Goal: Find specific page/section: Find specific page/section

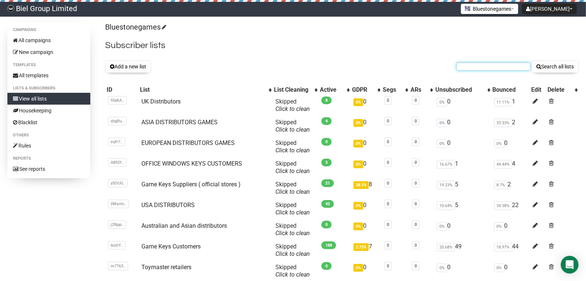
click at [473, 64] on input "text" at bounding box center [493, 67] width 74 height 8
type input "lm"
click at [531, 60] on button "Search all lists" at bounding box center [554, 66] width 47 height 13
click at [485, 68] on input "text" at bounding box center [493, 67] width 74 height 8
type input "[PERSON_NAME]"
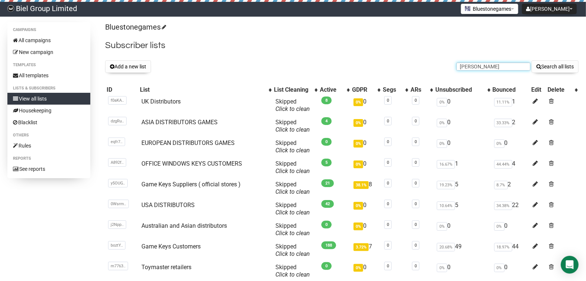
click at [531, 60] on button "Search all lists" at bounding box center [554, 66] width 47 height 13
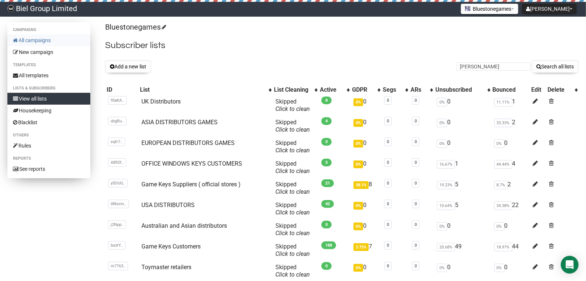
click at [47, 39] on link "All campaigns" at bounding box center [48, 40] width 83 height 12
